Goal: Task Accomplishment & Management: Manage account settings

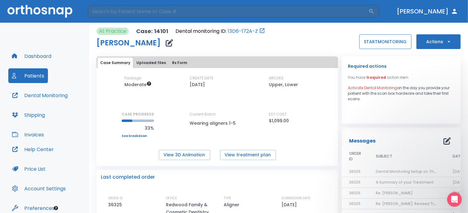
click at [382, 41] on button "START MONITORING" at bounding box center [385, 41] width 52 height 15
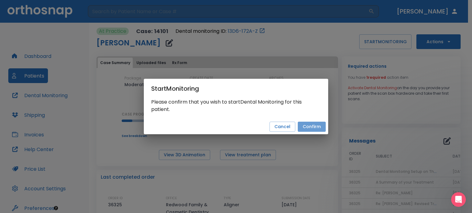
click at [310, 130] on button "Confirm" at bounding box center [312, 127] width 28 height 10
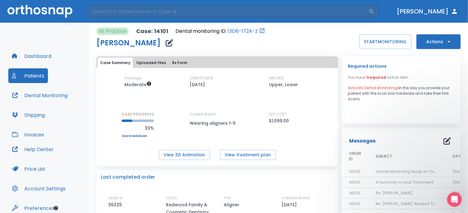
click at [440, 40] on button "Actions" at bounding box center [438, 41] width 44 height 15
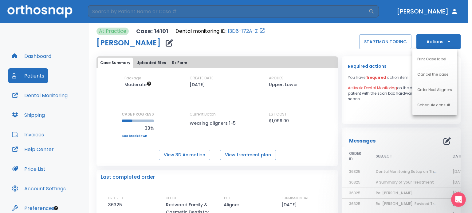
click at [316, 41] on div at bounding box center [236, 106] width 472 height 213
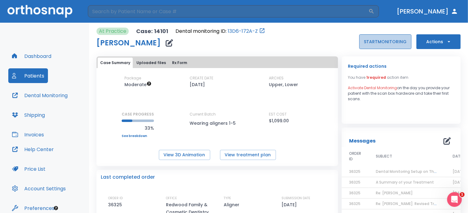
click at [380, 43] on button "START MONITORING" at bounding box center [385, 41] width 52 height 15
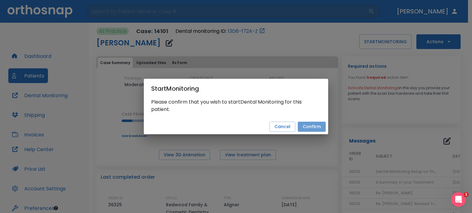
click at [314, 126] on button "Confirm" at bounding box center [312, 127] width 28 height 10
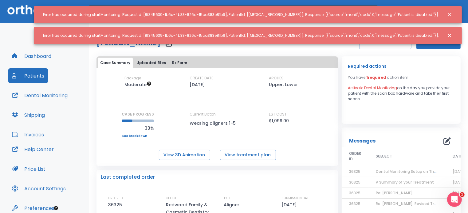
click at [449, 12] on icon "Close notification" at bounding box center [449, 15] width 6 height 6
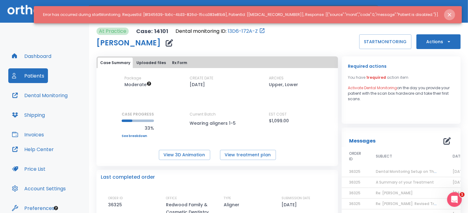
click at [450, 15] on icon "Close notification" at bounding box center [449, 15] width 6 height 6
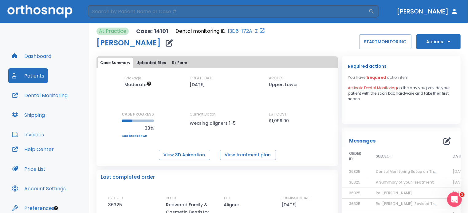
click at [157, 62] on button "Uploaded files" at bounding box center [151, 63] width 34 height 10
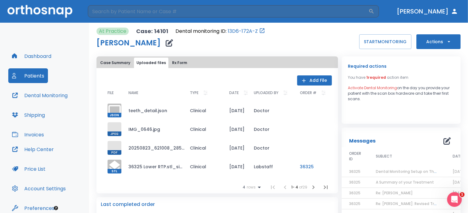
click at [183, 63] on button "Rx Form" at bounding box center [180, 63] width 20 height 10
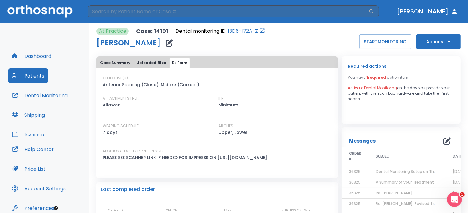
drag, startPoint x: 240, startPoint y: 49, endPoint x: 262, endPoint y: 93, distance: 49.3
click at [238, 52] on div "At Practice Case: 14101 Dental monitoring ID: 13D6-172A-Z [PERSON_NAME] START M…" at bounding box center [278, 215] width 364 height 384
click at [259, 30] on icon "Open patient in dental monitoring portal" at bounding box center [262, 31] width 6 height 6
click at [254, 29] on link "13D6-172A-Z" at bounding box center [243, 31] width 30 height 7
click at [371, 35] on button "START MONITORING" at bounding box center [385, 41] width 52 height 15
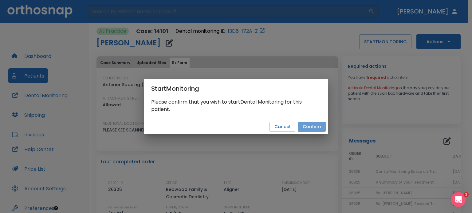
click at [314, 124] on button "Confirm" at bounding box center [312, 127] width 28 height 10
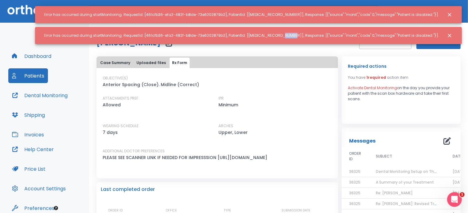
drag, startPoint x: 325, startPoint y: 34, endPoint x: 346, endPoint y: 33, distance: 20.9
click at [342, 33] on div "Error has occurred during startMonitoring. RequestId: [461cfb36-efa2-482f-b8de-…" at bounding box center [241, 35] width 395 height 10
click at [450, 36] on icon "Close notification" at bounding box center [449, 36] width 4 height 4
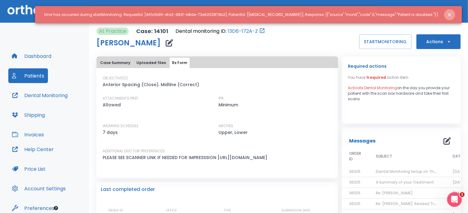
click at [451, 15] on icon "Close notification" at bounding box center [449, 15] width 6 height 6
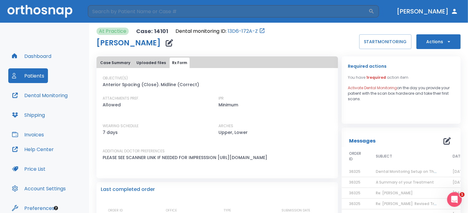
click at [427, 45] on button "Actions" at bounding box center [438, 41] width 44 height 15
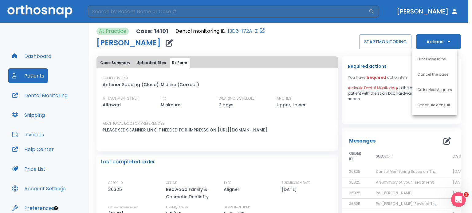
click at [270, 43] on div at bounding box center [236, 106] width 472 height 213
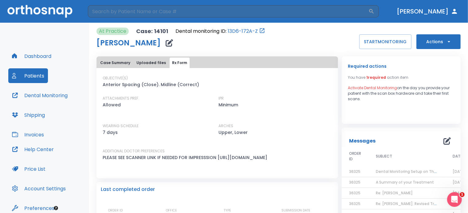
click at [166, 45] on icon "button" at bounding box center [169, 42] width 7 height 7
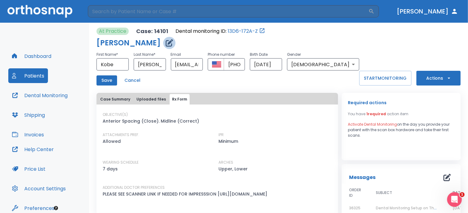
click at [166, 45] on icon "button" at bounding box center [169, 42] width 7 height 7
